Goal: Task Accomplishment & Management: Manage account settings

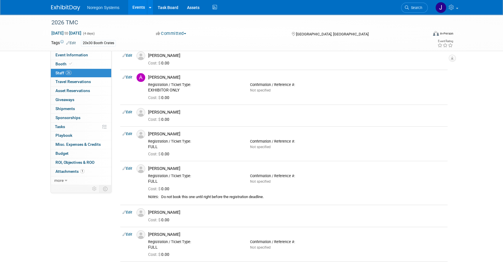
click at [73, 7] on img at bounding box center [65, 8] width 29 height 6
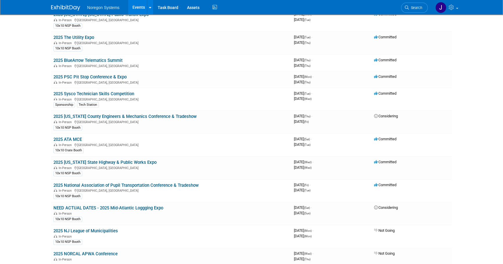
scroll to position [264, 0]
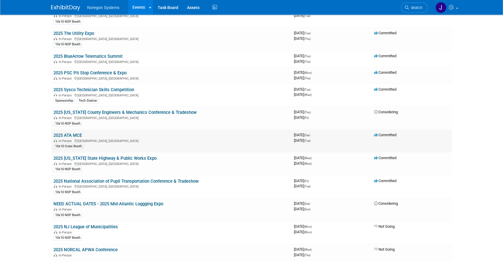
click at [71, 134] on link "2025 ATA MCE" at bounding box center [67, 135] width 28 height 5
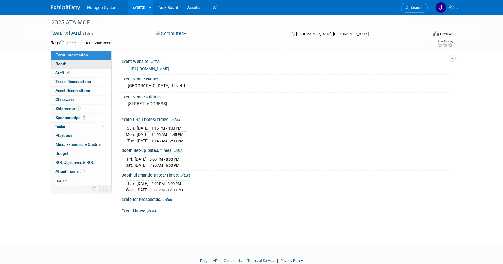
click at [86, 63] on link "Booth" at bounding box center [81, 64] width 60 height 9
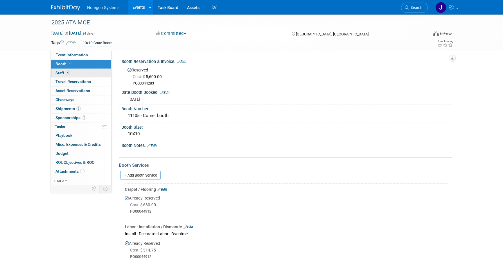
click at [85, 73] on link "4 Staff 4" at bounding box center [81, 73] width 60 height 9
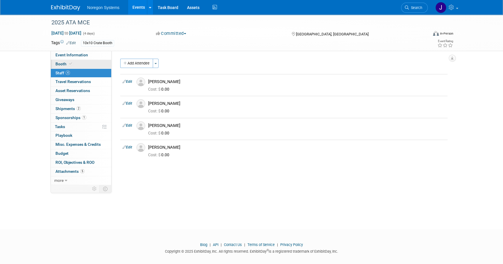
click at [87, 60] on link "Booth" at bounding box center [81, 64] width 60 height 9
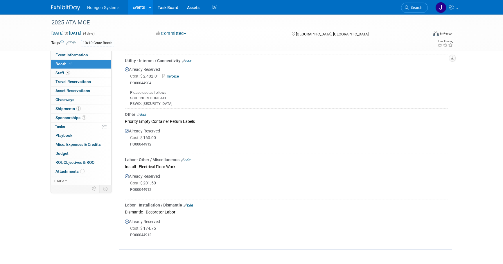
scroll to position [316, 0]
click at [89, 70] on link "4 Staff 4" at bounding box center [81, 73] width 60 height 9
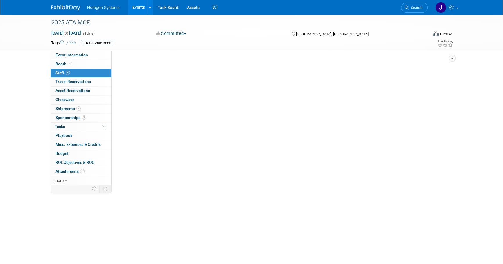
scroll to position [0, 0]
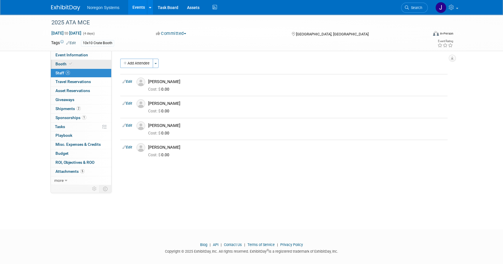
click at [75, 63] on link "Booth" at bounding box center [81, 64] width 60 height 9
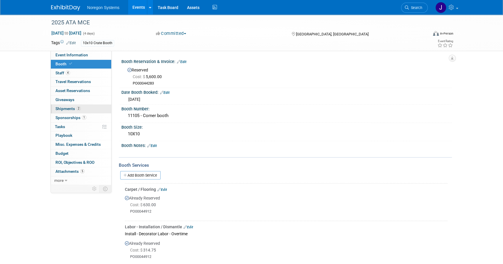
click at [86, 104] on link "2 Shipments 2" at bounding box center [81, 108] width 60 height 9
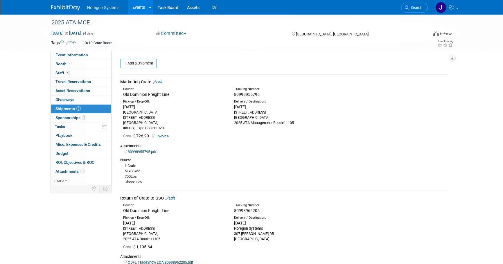
drag, startPoint x: 234, startPoint y: 107, endPoint x: 305, endPoint y: 125, distance: 73.6
click at [305, 125] on div "Pick-up / Drop-Off: Fri. Sep 19, 2025 LAS VEGAS CONVENTION CENTER 3150 PARADISE…" at bounding box center [284, 114] width 336 height 33
copy div "Fri. Oct 24, 2025 3456 E Miraloma Ave ANAHEIM, CA 92806 2025 ATA Management Boo…"
click at [233, 172] on div "1 Crate 51x83x55 700Lbs Class: 125" at bounding box center [283, 174] width 327 height 22
click at [66, 58] on link "Event Information" at bounding box center [81, 55] width 60 height 9
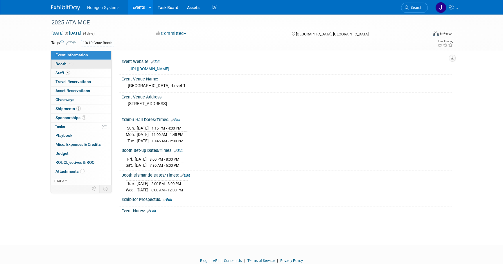
click at [66, 63] on span "Booth" at bounding box center [64, 64] width 18 height 5
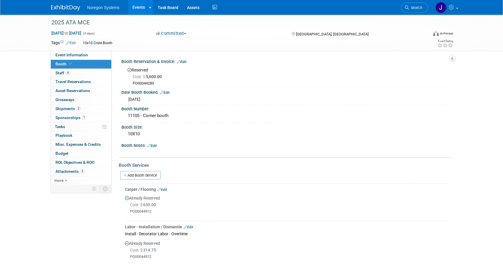
drag, startPoint x: 63, startPoint y: 5, endPoint x: 67, endPoint y: 6, distance: 3.8
click at [63, 6] on img at bounding box center [65, 8] width 29 height 6
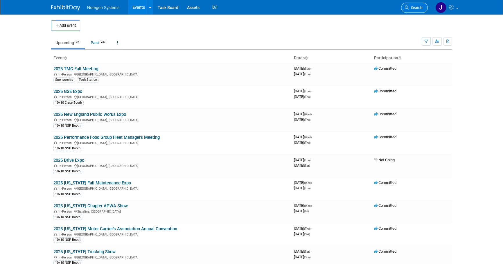
click at [416, 5] on link "Search" at bounding box center [414, 8] width 27 height 10
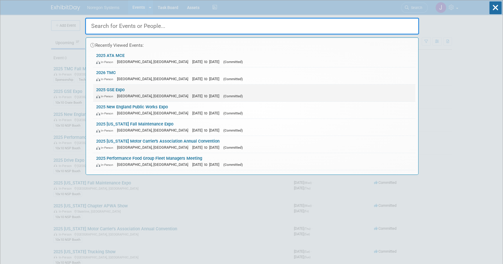
click at [117, 89] on link "2025 GSE Expo In-Person Las Vegas, NV Sep 16, 2025 to Sep 18, 2025 (Committed)" at bounding box center [254, 92] width 322 height 17
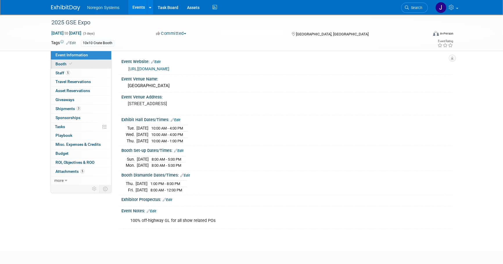
click at [66, 66] on link "Booth" at bounding box center [81, 64] width 60 height 9
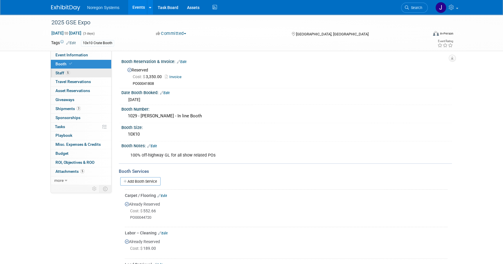
click at [70, 74] on link "5 Staff 5" at bounding box center [81, 73] width 60 height 9
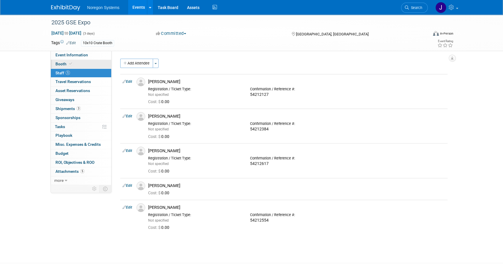
click at [72, 65] on link "Booth" at bounding box center [81, 64] width 60 height 9
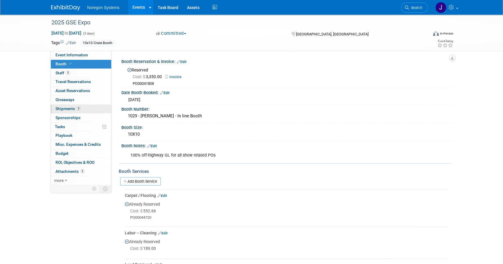
click at [84, 108] on link "3 Shipments 3" at bounding box center [81, 108] width 60 height 9
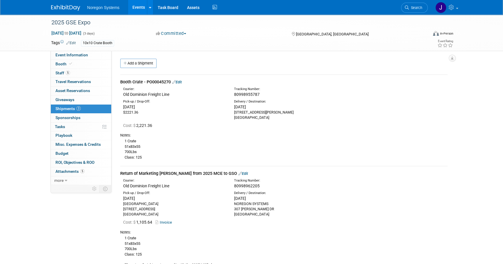
click at [75, 6] on img at bounding box center [65, 8] width 29 height 6
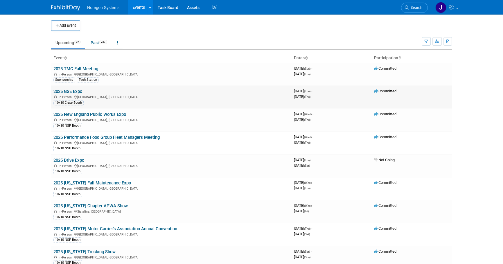
click at [75, 91] on link "2025 GSE Expo" at bounding box center [67, 91] width 29 height 5
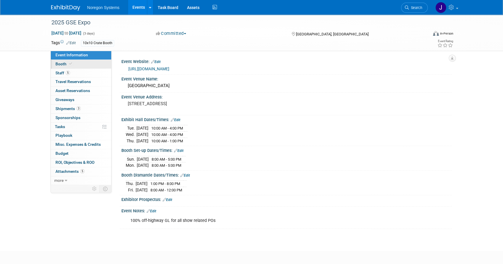
click at [85, 64] on link "Booth" at bounding box center [81, 64] width 60 height 9
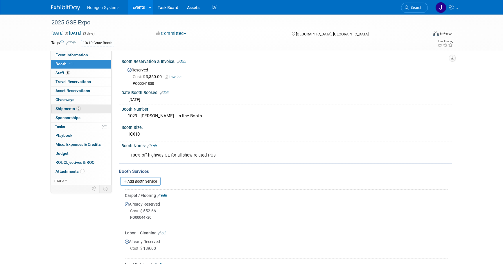
click at [85, 107] on link "3 Shipments 3" at bounding box center [81, 108] width 60 height 9
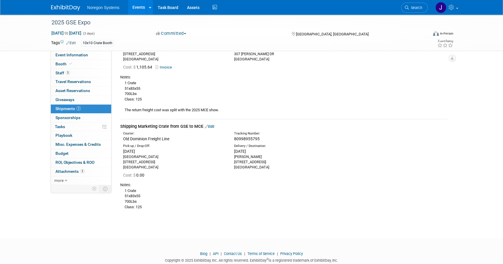
scroll to position [158, 0]
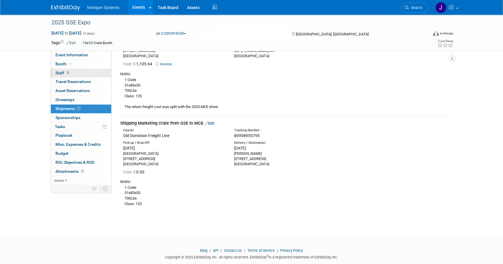
click at [83, 72] on link "5 Staff 5" at bounding box center [81, 73] width 60 height 9
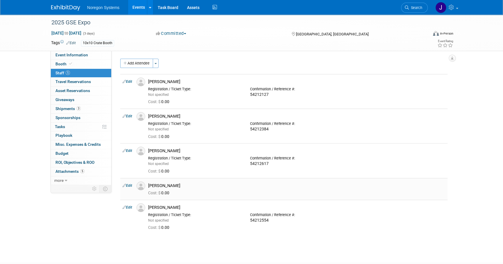
click at [142, 185] on img at bounding box center [140, 185] width 9 height 9
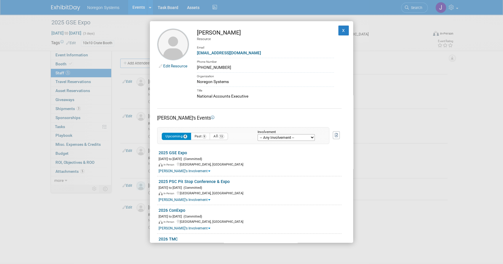
drag, startPoint x: 223, startPoint y: 67, endPoint x: 195, endPoint y: 67, distance: 28.2
click at [195, 67] on td "Kevin Smallhorn Resource Email ksmallhorn@noregon.com Phone Number 678-378-8184…" at bounding box center [261, 63] width 145 height 71
copy div "678-378-8184"
click at [338, 32] on button "X" at bounding box center [343, 31] width 10 height 10
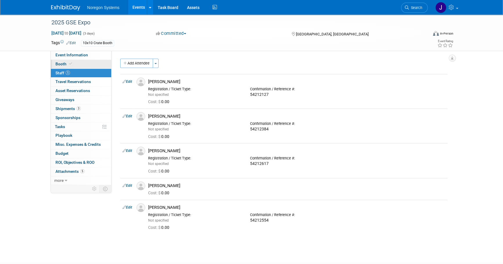
click at [76, 61] on link "Booth" at bounding box center [81, 64] width 60 height 9
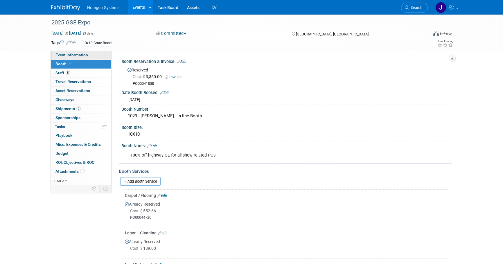
click at [93, 55] on link "Event Information" at bounding box center [81, 55] width 60 height 9
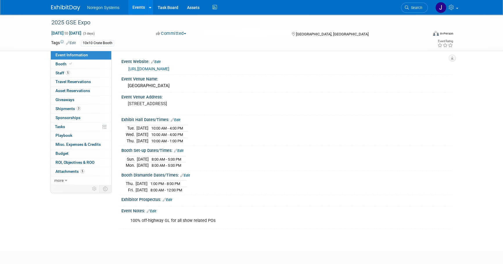
drag, startPoint x: 398, startPoint y: 192, endPoint x: 393, endPoint y: 190, distance: 4.8
click at [397, 192] on div "Booth Dismantle Dates/Times: Edit Thu. Sep 18, 2025 1:00 PM - 8:00 PM Fri. Sep …" at bounding box center [285, 183] width 333 height 25
click at [68, 9] on img at bounding box center [65, 8] width 29 height 6
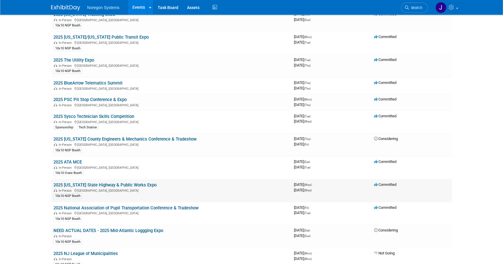
scroll to position [237, 0]
click at [71, 159] on link "2025 ATA MCE" at bounding box center [67, 161] width 28 height 5
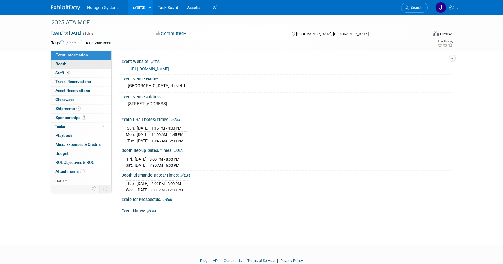
click at [82, 66] on link "Booth" at bounding box center [81, 64] width 60 height 9
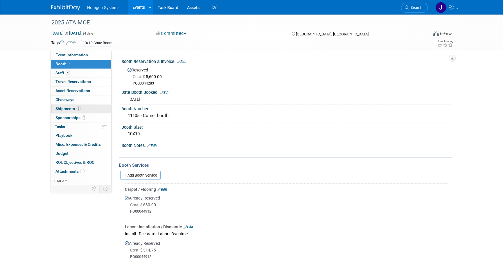
click at [82, 112] on link "2 Shipments 2" at bounding box center [81, 108] width 60 height 9
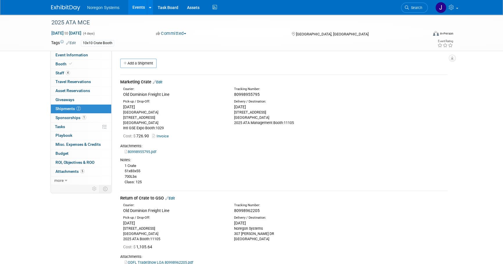
click at [71, 7] on img at bounding box center [65, 8] width 29 height 6
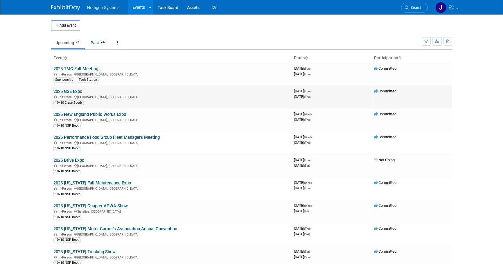
click at [70, 92] on link "2025 GSE Expo" at bounding box center [67, 91] width 29 height 5
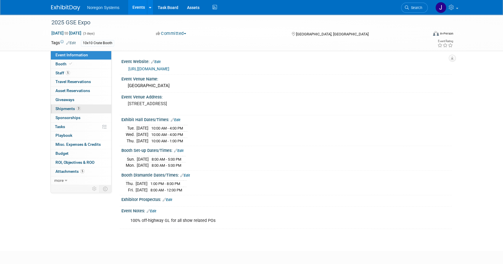
click at [67, 109] on span "Shipments 3" at bounding box center [67, 108] width 25 height 5
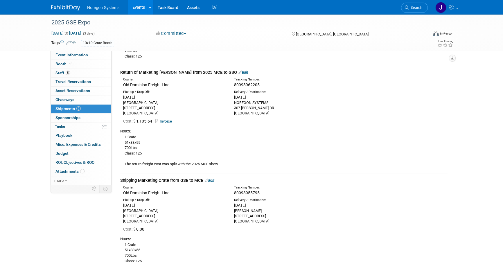
scroll to position [132, 0]
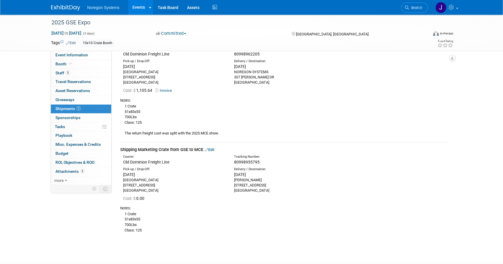
drag, startPoint x: 234, startPoint y: 179, endPoint x: 250, endPoint y: 178, distance: 16.6
click at [250, 178] on div "[PERSON_NAME] [STREET_ADDRESS]" at bounding box center [285, 185] width 102 height 16
copy div "[PERSON_NAME]"
click at [291, 191] on div "[PERSON_NAME] [STREET_ADDRESS]" at bounding box center [285, 185] width 102 height 16
drag, startPoint x: 233, startPoint y: 178, endPoint x: 250, endPoint y: 178, distance: 17.4
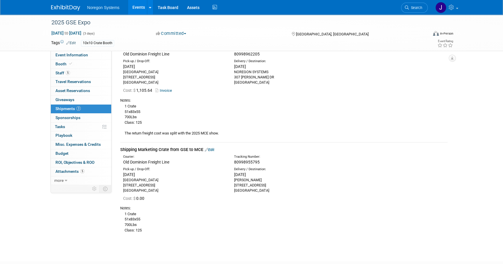
click at [250, 178] on div "Delivery / Destination: [DATE] [PERSON_NAME] [STREET_ADDRESS]" at bounding box center [285, 180] width 111 height 26
copy div "[PERSON_NAME]"
drag, startPoint x: 234, startPoint y: 184, endPoint x: 273, endPoint y: 186, distance: 38.7
click at [273, 186] on div "[PERSON_NAME] [STREET_ADDRESS]" at bounding box center [285, 185] width 102 height 16
copy div "[STREET_ADDRESS]"
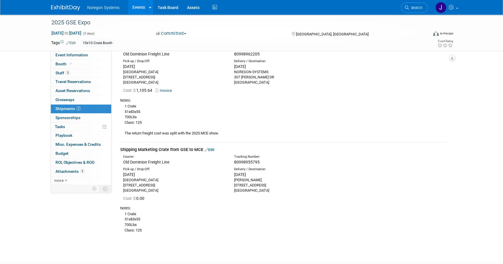
drag, startPoint x: 283, startPoint y: 197, endPoint x: 271, endPoint y: 192, distance: 12.9
click at [283, 197] on div "Cost: $ 0.00" at bounding box center [285, 198] width 324 height 6
drag, startPoint x: 269, startPoint y: 190, endPoint x: 235, endPoint y: 192, distance: 34.6
click at [235, 192] on div "Freeman 3456 E Miraloma Ave ANAHEIM, CA 92806" at bounding box center [285, 185] width 102 height 16
copy div "ANAHEIM, CA 92806"
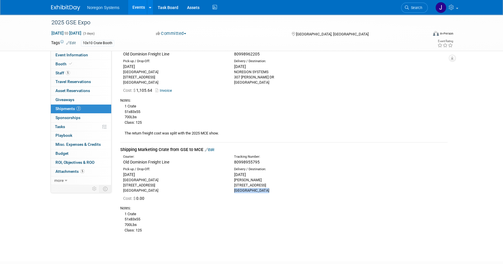
drag, startPoint x: 271, startPoint y: 196, endPoint x: 270, endPoint y: 190, distance: 6.8
click at [271, 196] on div "Cost: $ 0.00" at bounding box center [285, 198] width 324 height 6
drag, startPoint x: 270, startPoint y: 190, endPoint x: 258, endPoint y: 192, distance: 12.0
click at [258, 192] on div "Freeman 3456 E Miraloma Ave ANAHEIM, CA 92806" at bounding box center [285, 185] width 102 height 16
copy div "92806"
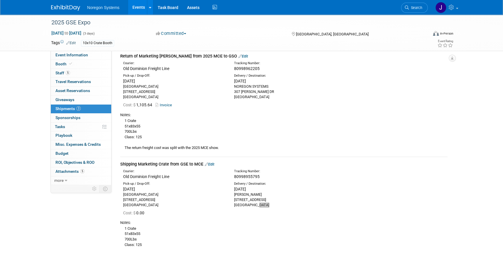
scroll to position [105, 0]
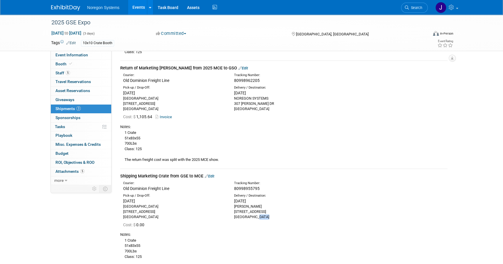
drag, startPoint x: 326, startPoint y: 176, endPoint x: 322, endPoint y: 177, distance: 3.9
click at [326, 176] on div "Shipping Marketing Crate from GSE to MCE Edit" at bounding box center [283, 176] width 327 height 6
drag, startPoint x: 234, startPoint y: 215, endPoint x: 250, endPoint y: 214, distance: 16.3
click at [250, 214] on div "Freeman 3456 E Miraloma Ave ANAHEIM, CA 92806" at bounding box center [285, 212] width 102 height 16
copy div "ANAHEIM"
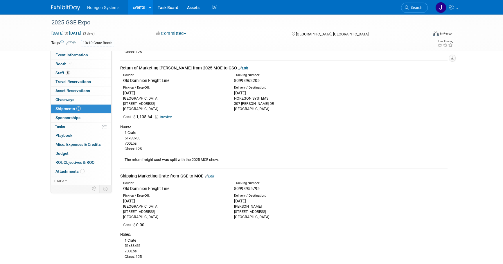
click at [281, 209] on div "Freeman 3456 E Miraloma Ave ANAHEIM, CA 92806" at bounding box center [285, 212] width 102 height 16
drag, startPoint x: 269, startPoint y: 217, endPoint x: 252, endPoint y: 217, distance: 17.1
click at [252, 217] on div "Freeman 3456 E Miraloma Ave ANAHEIM, CA 92806" at bounding box center [285, 212] width 102 height 16
copy div "CA 92806"
click at [290, 220] on div "Cost: $ 0.00" at bounding box center [284, 224] width 336 height 10
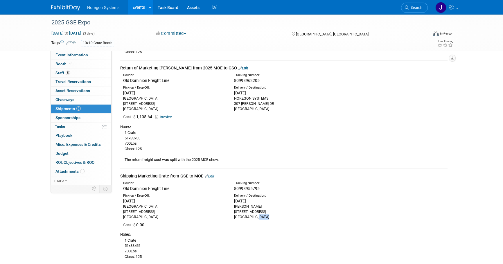
drag, startPoint x: 268, startPoint y: 217, endPoint x: 258, endPoint y: 216, distance: 9.9
click at [258, 216] on div "Freeman 3456 E Miraloma Ave ANAHEIM, CA 92806" at bounding box center [285, 212] width 102 height 16
copy div "92806"
click at [455, 212] on div "Event Information Event Info Booth Booth 5 Staff 5 Staff 0 Travel Reservations …" at bounding box center [251, 87] width 409 height 356
click at [61, 6] on img at bounding box center [65, 8] width 29 height 6
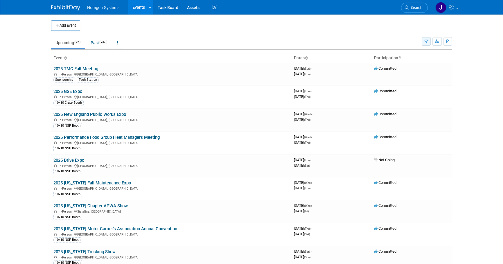
click at [425, 40] on icon "button" at bounding box center [426, 42] width 4 height 4
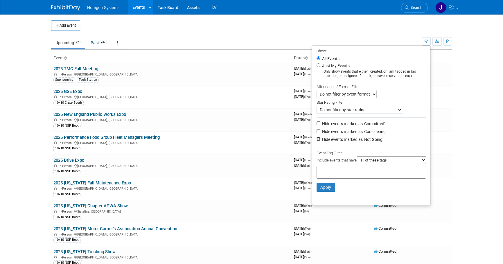
click at [316, 138] on input "Hide events marked as 'Not Going'" at bounding box center [318, 139] width 4 height 4
checkbox input "true"
click at [320, 190] on button "Apply" at bounding box center [325, 187] width 19 height 9
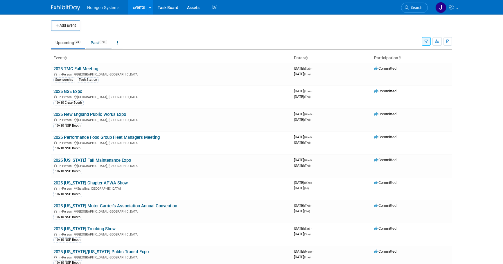
click at [95, 40] on link "Past 191" at bounding box center [98, 42] width 25 height 11
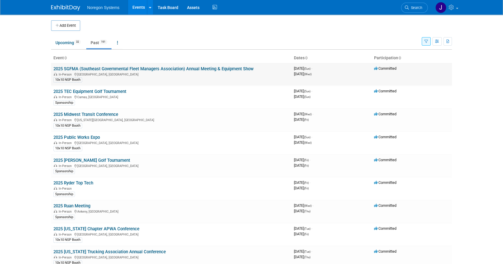
click at [66, 69] on link "2025 SGFMA (Southeast Governmental Fleet Managers Association) Annual Meeting &…" at bounding box center [153, 68] width 200 height 5
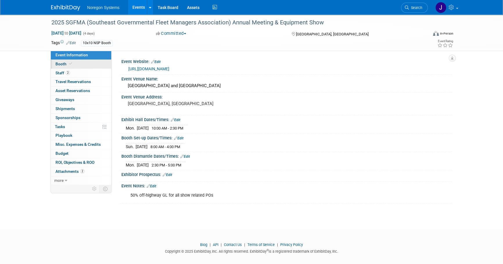
click at [80, 63] on link "Booth" at bounding box center [81, 64] width 60 height 9
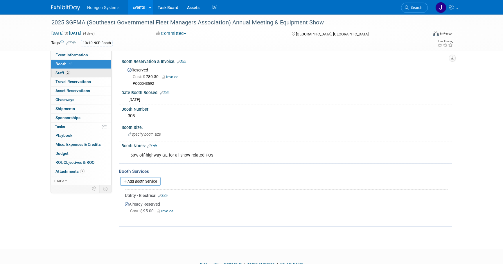
click at [81, 74] on link "2 Staff 2" at bounding box center [81, 73] width 60 height 9
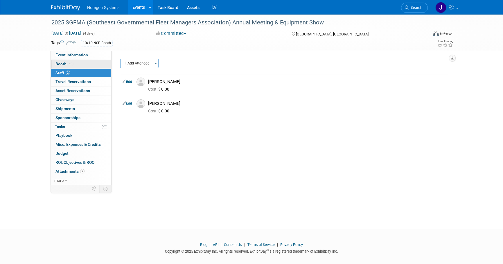
click at [72, 66] on link "Booth" at bounding box center [81, 64] width 60 height 9
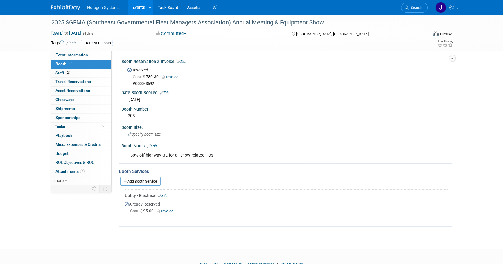
click at [82, 51] on div "2025 SGFMA (Southeast Governmental Fleet Managers Association) Annual Meeting &…" at bounding box center [251, 33] width 409 height 36
click at [86, 54] on span "Event Information" at bounding box center [71, 55] width 33 height 5
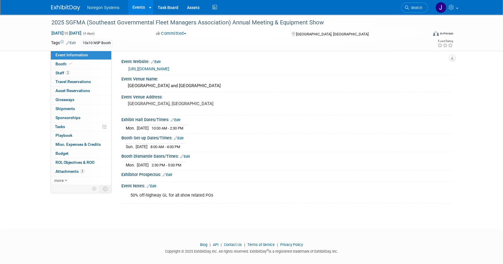
click at [75, 6] on img at bounding box center [65, 8] width 29 height 6
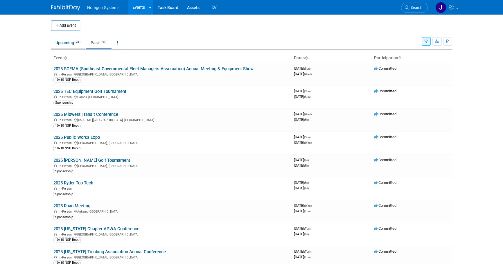
click at [67, 43] on link "Upcoming 32" at bounding box center [68, 42] width 34 height 11
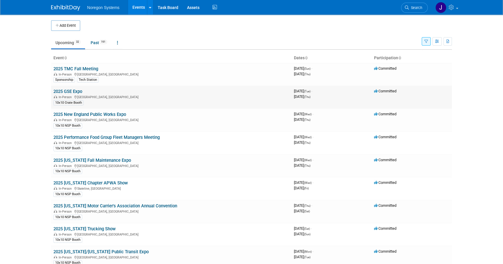
click at [71, 90] on link "2025 GSE Expo" at bounding box center [67, 91] width 29 height 5
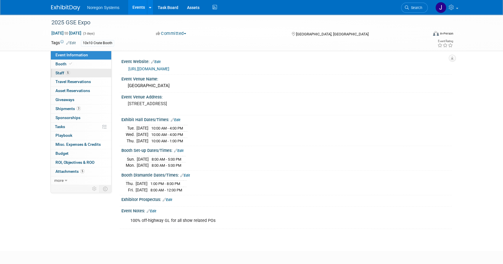
click at [80, 73] on link "5 Staff 5" at bounding box center [81, 73] width 60 height 9
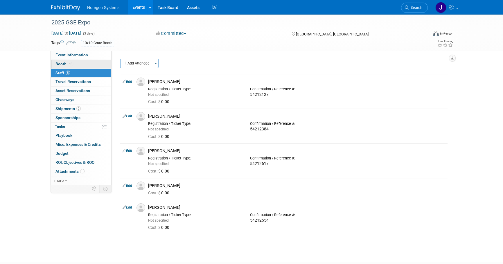
click at [82, 60] on link "Booth" at bounding box center [81, 64] width 60 height 9
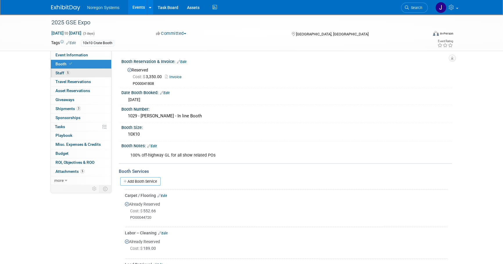
click at [81, 75] on link "5 Staff 5" at bounding box center [81, 73] width 60 height 9
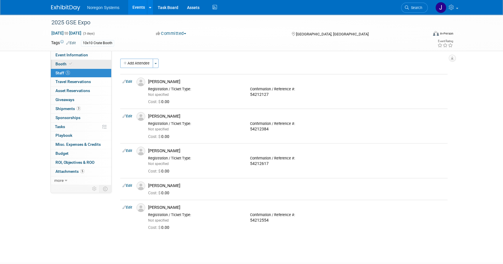
click at [94, 64] on link "Booth" at bounding box center [81, 64] width 60 height 9
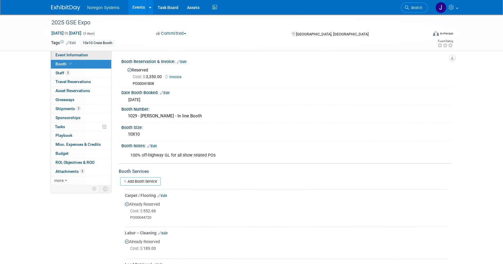
click at [90, 52] on link "Event Information" at bounding box center [81, 55] width 60 height 9
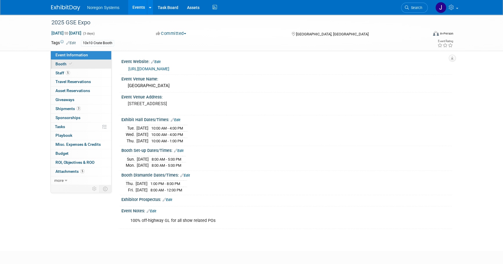
click at [61, 62] on span "Booth" at bounding box center [64, 64] width 18 height 5
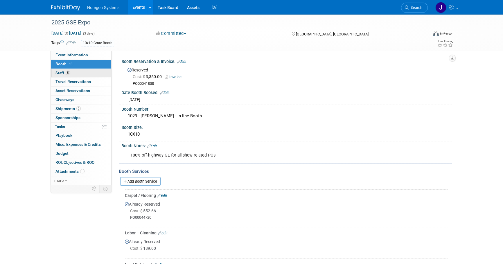
click at [84, 72] on link "5 Staff 5" at bounding box center [81, 73] width 60 height 9
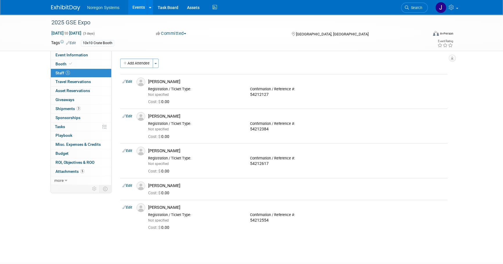
click at [306, 242] on div "2025 GSE Expo Sep 16, 2025 to Sep 18, 2025 (3 days) Sep 16, 2025 to Sep 18, 202…" at bounding box center [251, 133] width 503 height 237
click at [72, 55] on span "Event Information" at bounding box center [71, 55] width 33 height 5
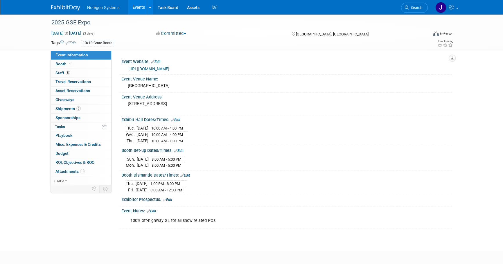
click at [64, 6] on img at bounding box center [65, 8] width 29 height 6
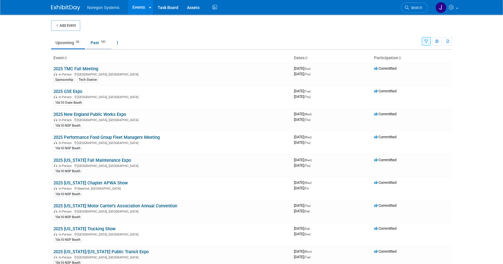
click at [96, 39] on link "Past 191" at bounding box center [98, 42] width 25 height 11
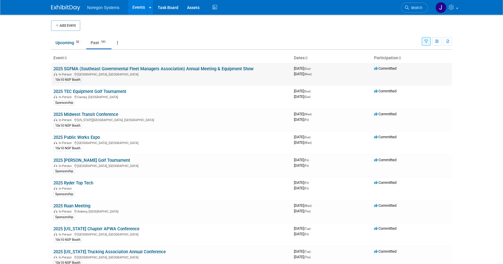
click at [73, 69] on link "2025 SGFMA (Southeast Governmental Fleet Managers Association) Annual Meeting &…" at bounding box center [153, 68] width 200 height 5
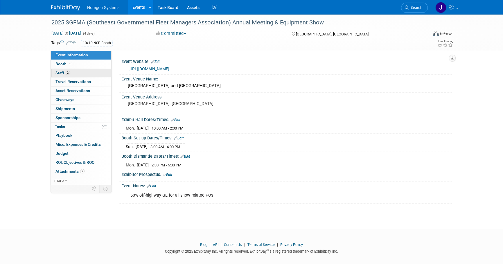
click at [102, 75] on link "2 Staff 2" at bounding box center [81, 73] width 60 height 9
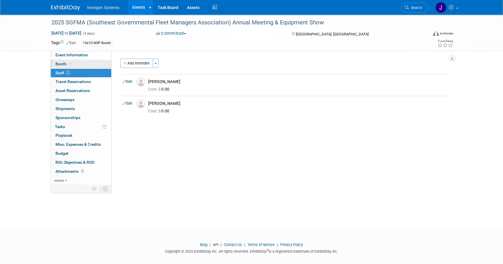
click at [75, 64] on link "Booth" at bounding box center [81, 64] width 60 height 9
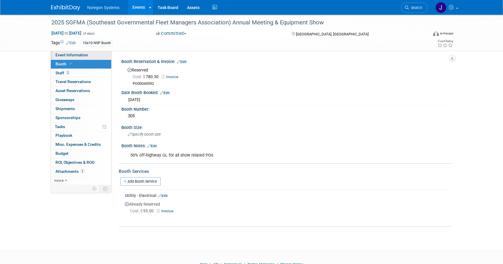
click at [94, 57] on link "Event Information" at bounding box center [81, 55] width 60 height 9
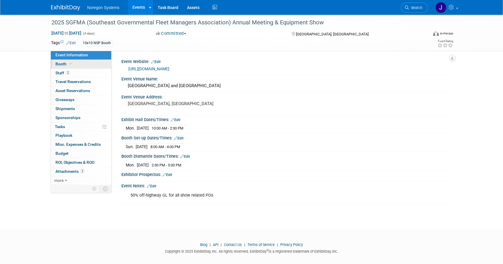
click at [66, 61] on link "Booth" at bounding box center [81, 64] width 60 height 9
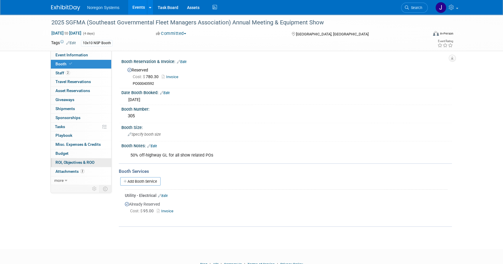
click at [81, 163] on span "ROI, Objectives & ROO 0" at bounding box center [74, 162] width 39 height 5
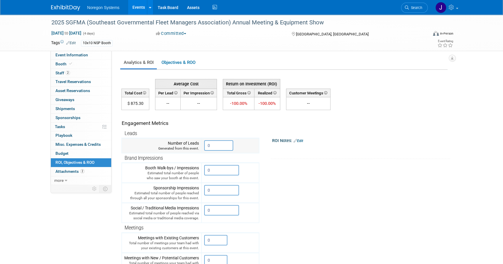
click at [225, 143] on input "0" at bounding box center [218, 145] width 29 height 10
drag, startPoint x: 218, startPoint y: 147, endPoint x: 195, endPoint y: 146, distance: 23.3
click at [195, 146] on tr "Number of Leads Generated from this event. 0" at bounding box center [190, 145] width 137 height 15
click at [223, 144] on input "0" at bounding box center [218, 145] width 29 height 10
drag, startPoint x: 222, startPoint y: 144, endPoint x: 197, endPoint y: 145, distance: 24.7
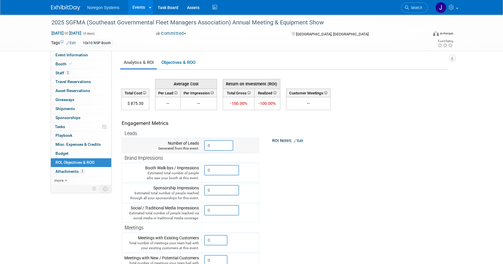
click at [197, 145] on tr "Number of Leads Generated from this event. 0" at bounding box center [190, 145] width 137 height 15
click at [218, 150] on input "0" at bounding box center [218, 145] width 29 height 10
click at [217, 145] on input "0" at bounding box center [218, 145] width 29 height 10
drag, startPoint x: 222, startPoint y: 144, endPoint x: 203, endPoint y: 142, distance: 18.4
click at [200, 142] on tr "Number of Leads Generated from this event. 0" at bounding box center [190, 145] width 137 height 15
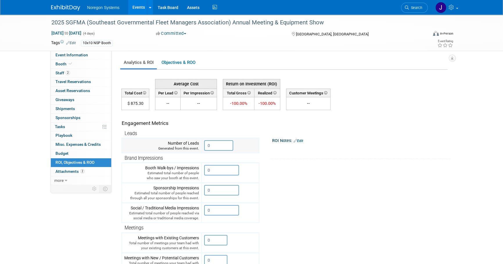
click at [226, 145] on input "0" at bounding box center [218, 145] width 29 height 10
drag, startPoint x: 222, startPoint y: 144, endPoint x: 201, endPoint y: 143, distance: 20.9
click at [201, 143] on tr "Number of Leads Generated from this event. 0" at bounding box center [190, 145] width 137 height 15
click at [211, 148] on input "0" at bounding box center [218, 145] width 29 height 10
drag, startPoint x: 212, startPoint y: 145, endPoint x: 205, endPoint y: 146, distance: 6.7
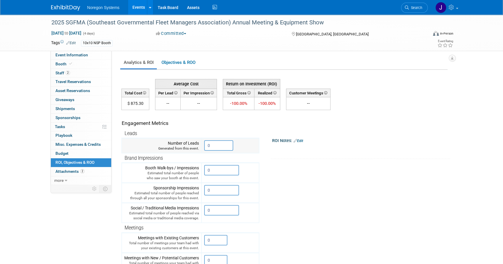
click at [205, 146] on input "0" at bounding box center [218, 145] width 29 height 10
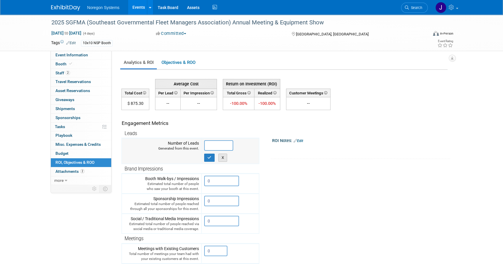
click at [224, 156] on button "X" at bounding box center [222, 158] width 9 height 8
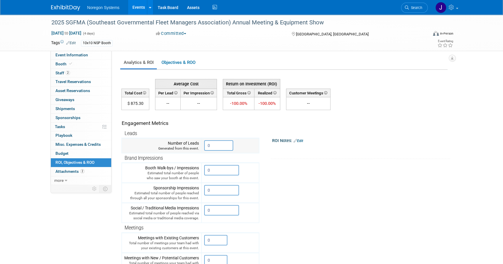
click at [222, 147] on input "0" at bounding box center [218, 145] width 29 height 10
click at [221, 147] on input "0" at bounding box center [218, 145] width 29 height 10
drag, startPoint x: 218, startPoint y: 148, endPoint x: 203, endPoint y: 149, distance: 14.3
click at [203, 149] on td "0 X" at bounding box center [229, 145] width 57 height 15
click at [378, 215] on tr "Engagement Metrics Leads Generated from this event. 0 X Brand Impressions 0" at bounding box center [284, 215] width 326 height 210
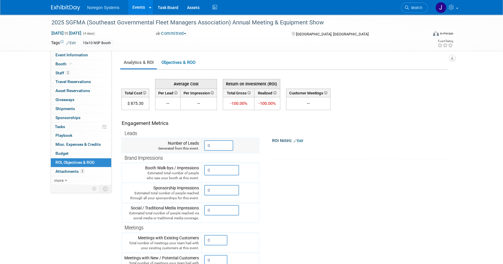
click at [219, 147] on input "0" at bounding box center [218, 145] width 29 height 10
click at [204, 144] on td "0 X" at bounding box center [229, 145] width 57 height 15
click at [213, 146] on input "0" at bounding box center [218, 145] width 29 height 10
drag, startPoint x: 220, startPoint y: 144, endPoint x: 203, endPoint y: 145, distance: 17.4
click at [203, 145] on td "0 X" at bounding box center [229, 145] width 57 height 15
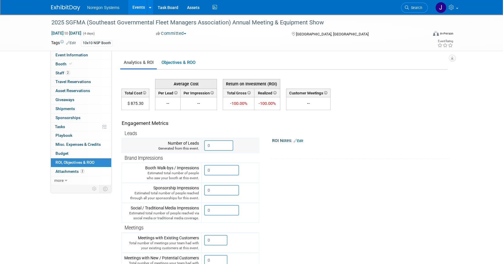
click at [221, 146] on input "0" at bounding box center [218, 145] width 29 height 10
drag, startPoint x: 224, startPoint y: 146, endPoint x: 199, endPoint y: 143, distance: 25.1
click at [199, 143] on tr "Number of Leads Generated from this event. 0" at bounding box center [190, 145] width 137 height 15
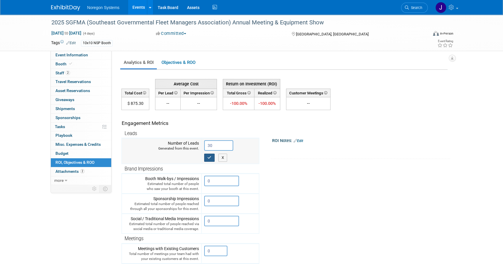
type input "30"
click at [206, 159] on button "button" at bounding box center [209, 158] width 10 height 8
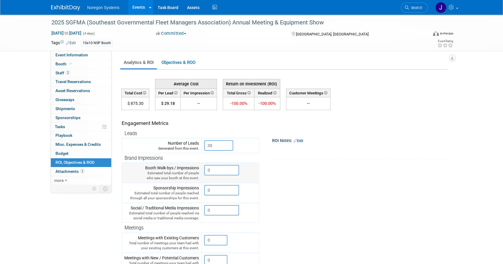
drag, startPoint x: 212, startPoint y: 171, endPoint x: 218, endPoint y: 172, distance: 5.4
click at [213, 171] on input "0" at bounding box center [221, 170] width 35 height 10
drag, startPoint x: 218, startPoint y: 172, endPoint x: 190, endPoint y: 171, distance: 27.6
click at [190, 171] on tr "Booth Walk-bys / Impressions Estimated total number of people who saw your boot…" at bounding box center [190, 173] width 137 height 20
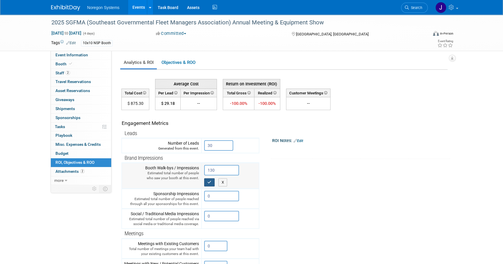
type input "130"
click at [212, 183] on button "button" at bounding box center [209, 182] width 10 height 8
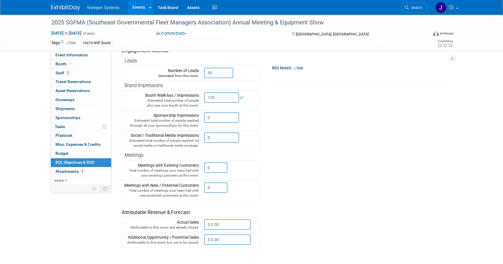
scroll to position [79, 0]
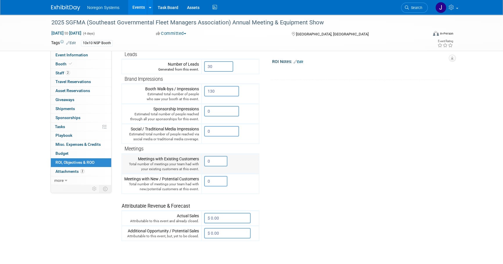
drag, startPoint x: 216, startPoint y: 159, endPoint x: 200, endPoint y: 158, distance: 16.0
click at [200, 158] on tr "Meetings with Existing Customers Total number of meetings your team had with yo…" at bounding box center [190, 164] width 137 height 20
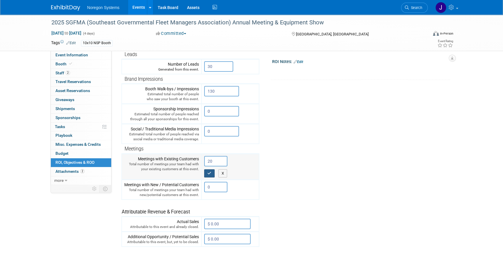
type input "20"
click at [210, 171] on icon "button" at bounding box center [209, 173] width 4 height 4
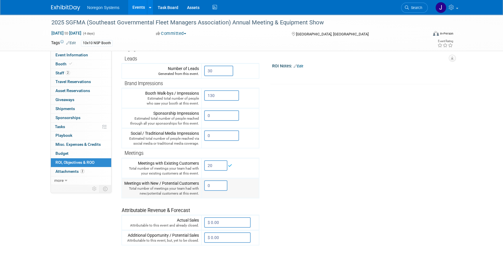
drag, startPoint x: 218, startPoint y: 184, endPoint x: 182, endPoint y: 180, distance: 36.2
click at [182, 180] on tr "Meetings with New / Potential Customers Total number of meetings your team had …" at bounding box center [190, 188] width 137 height 20
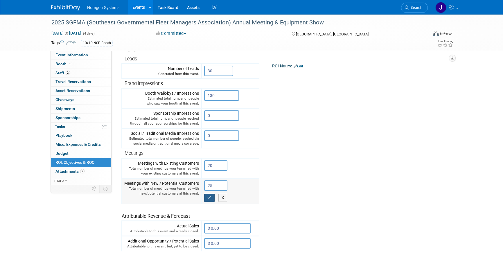
type input "25"
click at [212, 199] on button "button" at bounding box center [209, 198] width 10 height 8
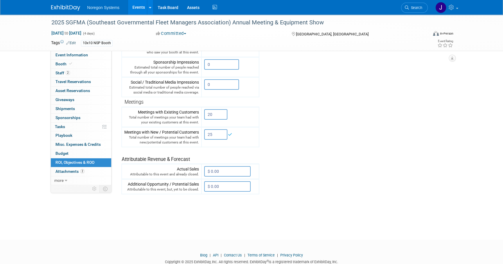
scroll to position [132, 0]
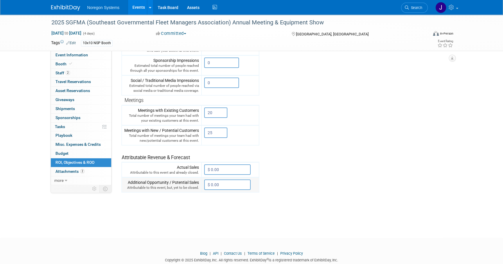
drag, startPoint x: 224, startPoint y: 178, endPoint x: 229, endPoint y: 181, distance: 5.5
click at [224, 179] on input "$ 0.00" at bounding box center [227, 184] width 46 height 10
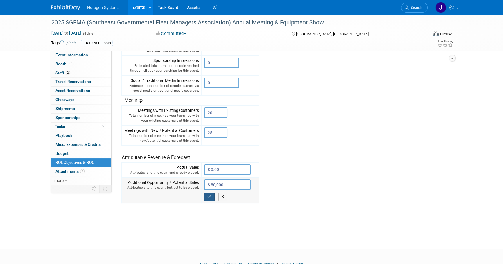
type input "$ 80,000.00"
drag, startPoint x: 209, startPoint y: 196, endPoint x: 296, endPoint y: 196, distance: 86.8
click at [209, 196] on icon "button" at bounding box center [209, 197] width 4 height 4
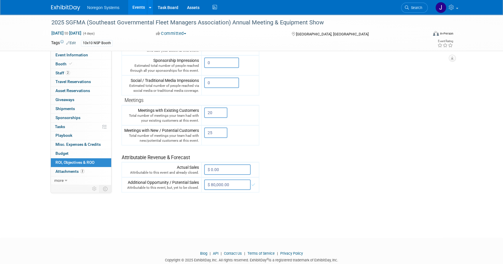
click at [341, 200] on div "Average Cost Return on Investment (ROI) $ 29.18" at bounding box center [284, 80] width 326 height 272
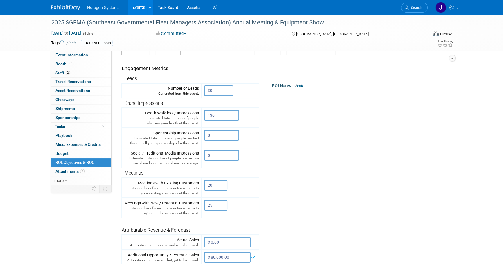
scroll to position [53, 0]
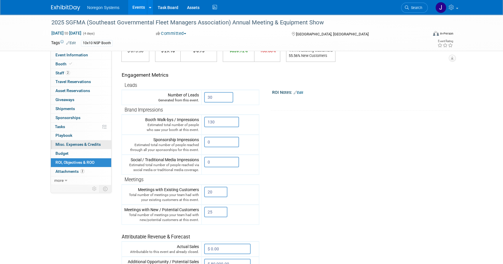
click at [89, 143] on span "Misc. Expenses & Credits 0" at bounding box center [77, 144] width 45 height 5
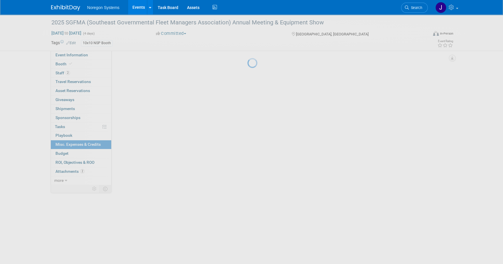
scroll to position [0, 0]
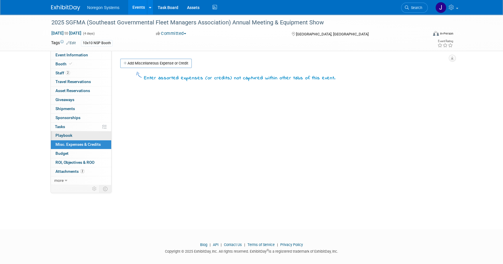
click at [95, 136] on link "0 Playbook 0" at bounding box center [81, 135] width 60 height 9
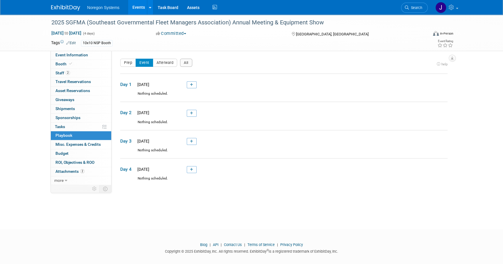
click at [93, 143] on span "Misc. Expenses & Credits 0" at bounding box center [77, 144] width 45 height 5
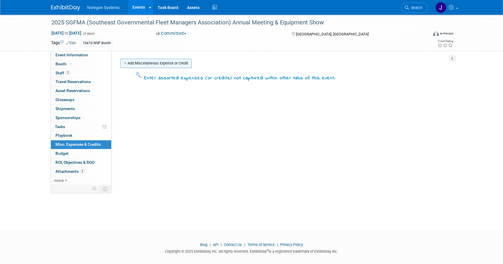
click at [145, 61] on link "Add Miscellaneous Expense or Credit" at bounding box center [155, 63] width 71 height 9
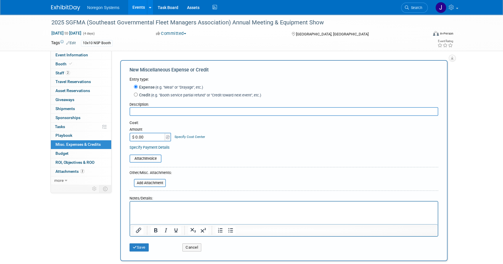
click at [182, 107] on input "text" at bounding box center [283, 111] width 309 height 9
click at [162, 129] on div "Amount" at bounding box center [150, 130] width 42 height 6
click at [152, 140] on input "$ 0.00" at bounding box center [147, 137] width 36 height 9
type input "$ 750.00"
click at [164, 108] on input "text" at bounding box center [283, 111] width 309 height 9
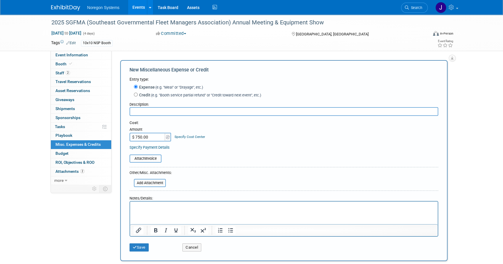
click at [301, 110] on input "text" at bounding box center [283, 111] width 309 height 9
paste input "Nathan Campbell <NCampbell@noregon.com>"
drag, startPoint x: 222, startPoint y: 113, endPoint x: 164, endPoint y: 118, distance: 58.6
click at [164, 118] on form "Entry type: Expense (e.g. "Meal" or "Drayage", etc.) Credit (e.g. "Booth servic…" at bounding box center [283, 165] width 309 height 178
click at [212, 109] on input "Nathan Campbell and" at bounding box center [283, 111] width 309 height 9
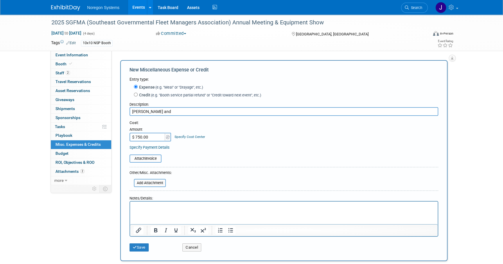
paste input "Michael Umberger <mumberger@Noregon.com>"
drag, startPoint x: 265, startPoint y: 112, endPoint x: 206, endPoint y: 114, distance: 59.3
click at [206, 114] on input "Nathan Campbell and Michael Umberger <mumberger@Noregon.com>" at bounding box center [283, 111] width 309 height 9
type input "Nathan Campbell and Michael Umberger"
click at [287, 138] on div "Cost: Amount $ 750.00 Specify Cost Center Cost Center -- Not Specified --" at bounding box center [283, 130] width 309 height 21
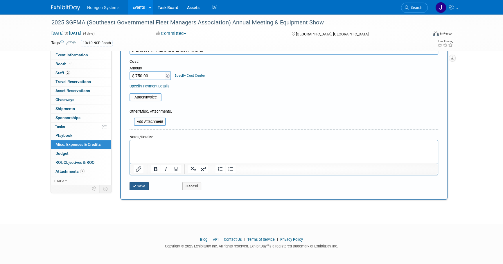
click at [141, 187] on button "Save" at bounding box center [138, 186] width 19 height 8
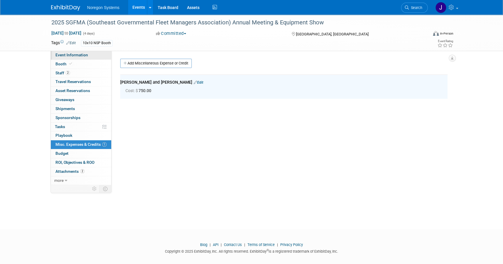
click at [95, 53] on link "Event Information" at bounding box center [81, 55] width 60 height 9
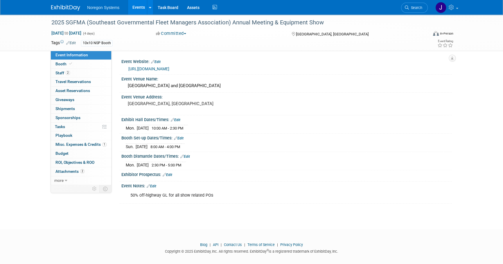
click at [415, 11] on link "Search" at bounding box center [414, 8] width 27 height 10
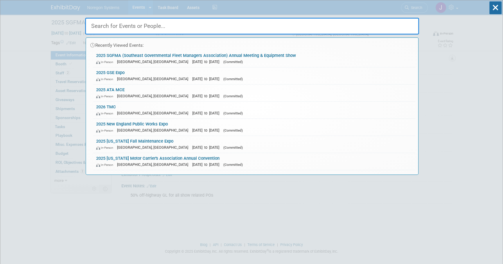
click at [385, 25] on input "text" at bounding box center [252, 26] width 334 height 17
paste input "Mining"
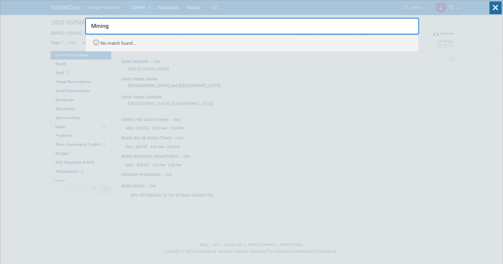
type input "Mining"
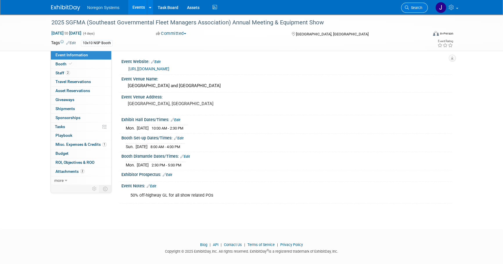
click at [414, 5] on link "Search" at bounding box center [414, 8] width 27 height 10
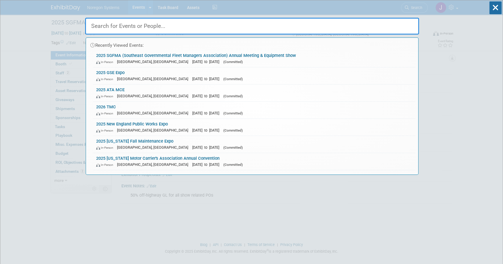
click at [392, 29] on input "text" at bounding box center [252, 26] width 334 height 17
paste input "SME"
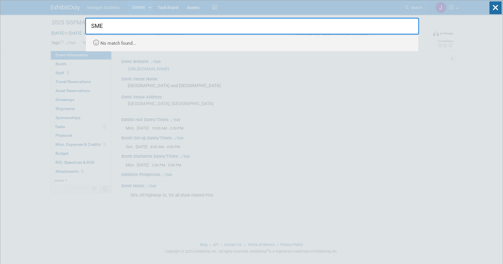
click at [113, 24] on input "SME" at bounding box center [252, 26] width 334 height 17
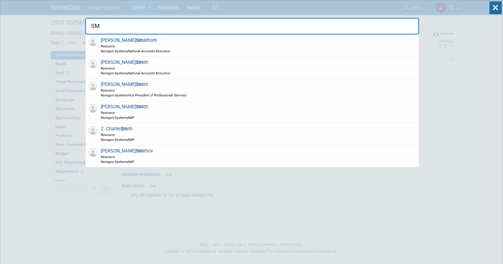
type input "S"
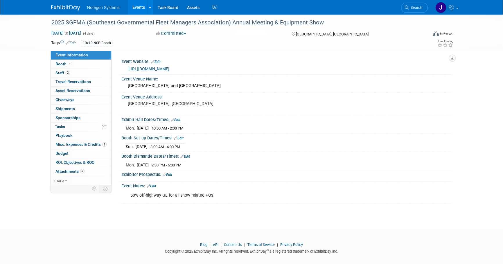
click at [58, 10] on img at bounding box center [65, 8] width 29 height 6
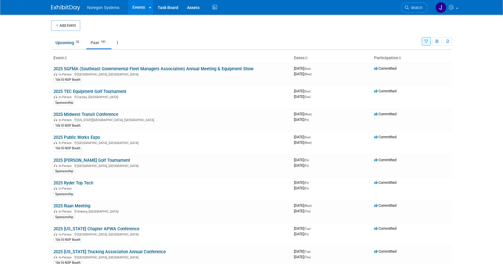
click at [12, 114] on body "Noregon Systems Events Add Event Bulk Upload Events Shareable Event Boards Rece…" at bounding box center [251, 132] width 503 height 264
click at [60, 42] on link "Upcoming 32" at bounding box center [68, 42] width 34 height 11
